Goal: Find specific page/section: Find specific page/section

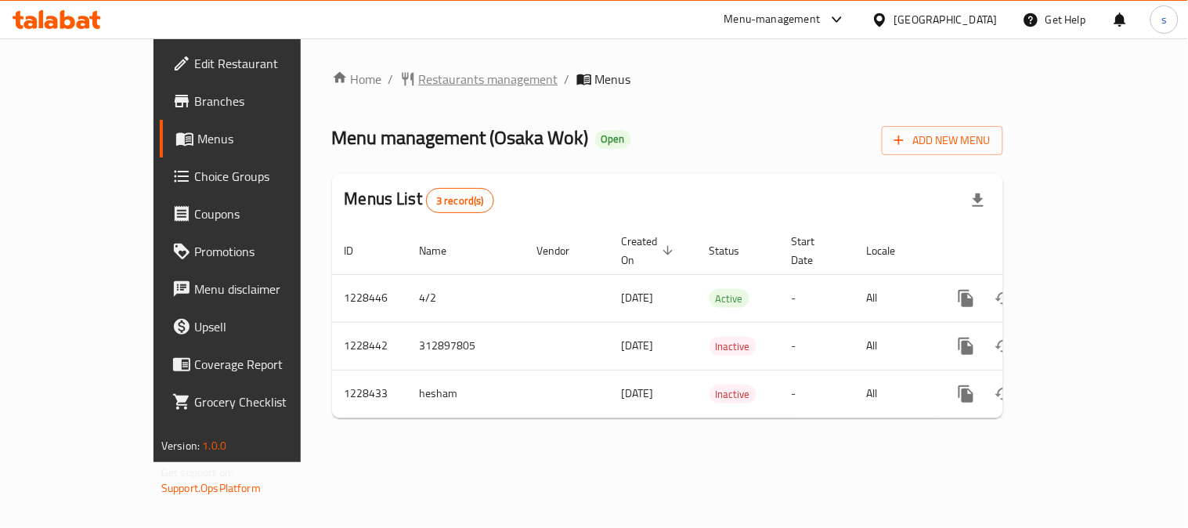
click at [419, 75] on span "Restaurants management" at bounding box center [488, 79] width 139 height 19
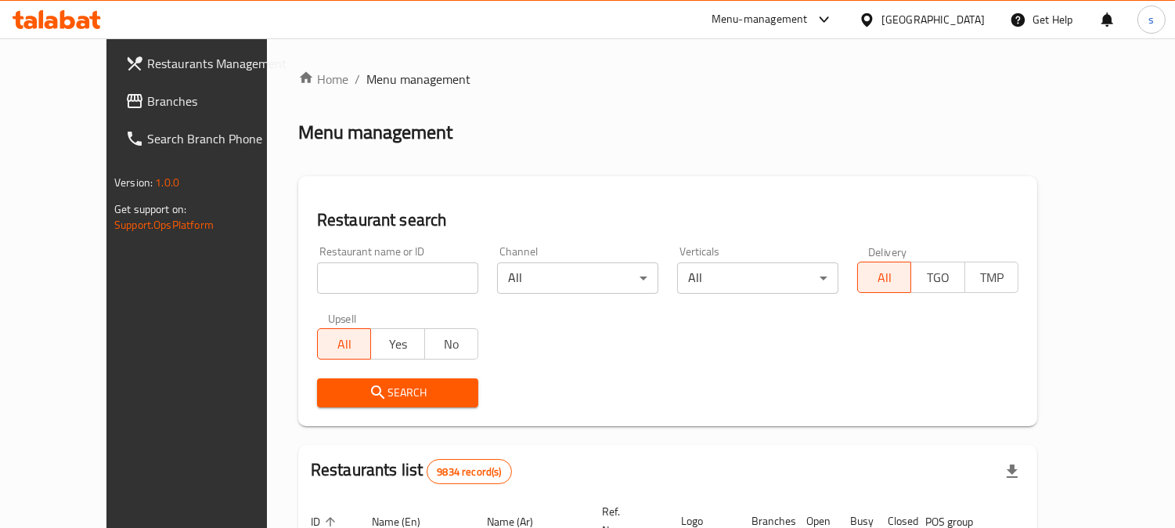
click at [147, 99] on span "Branches" at bounding box center [218, 101] width 143 height 19
